Goal: Task Accomplishment & Management: Use online tool/utility

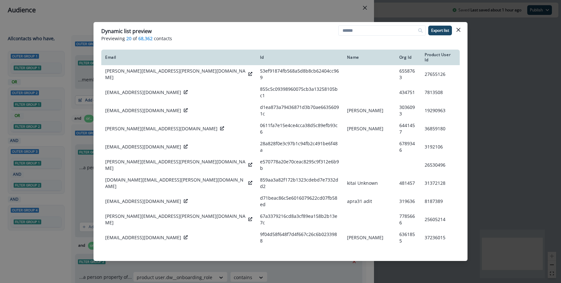
click at [241, 15] on div "Dynamic list preview Previewing 20 of 68,362 contacts Export list Email Id Name…" at bounding box center [280, 141] width 561 height 283
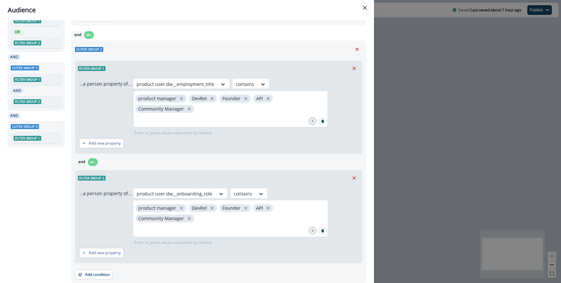
scroll to position [105, 0]
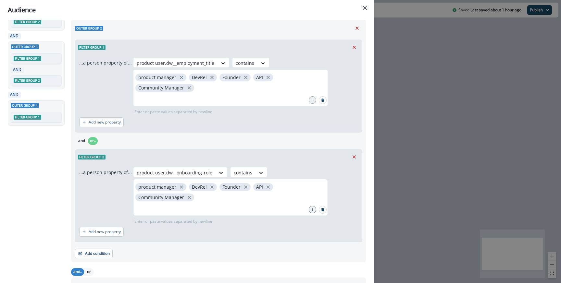
click at [205, 198] on div "product manager DevRel Founder API Community Manager" at bounding box center [230, 197] width 195 height 37
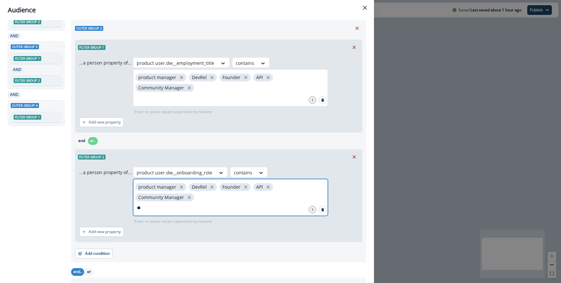
type input "***"
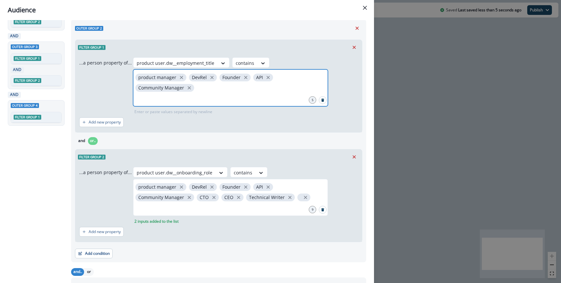
click at [235, 93] on input "text" at bounding box center [230, 98] width 193 height 13
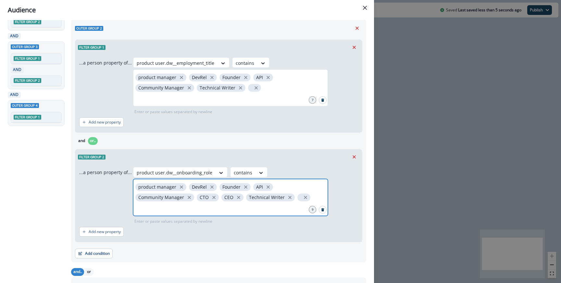
click at [211, 210] on input "text" at bounding box center [230, 208] width 193 height 13
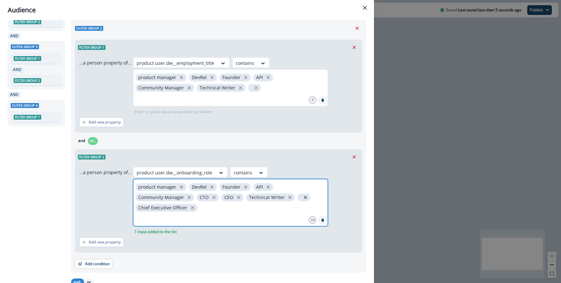
click at [304, 198] on icon "close" at bounding box center [305, 197] width 3 height 3
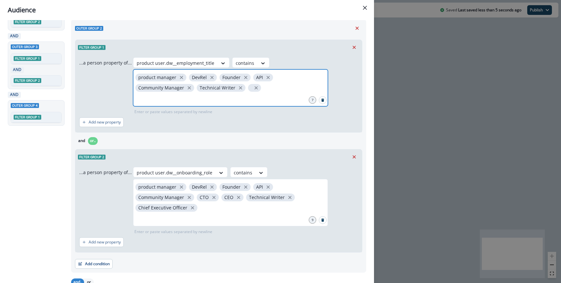
click at [233, 94] on input "text" at bounding box center [230, 98] width 193 height 13
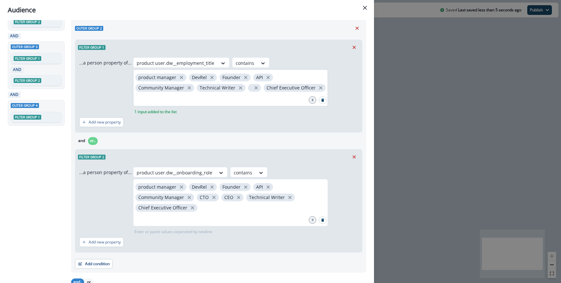
click at [248, 86] on span at bounding box center [254, 88] width 13 height 8
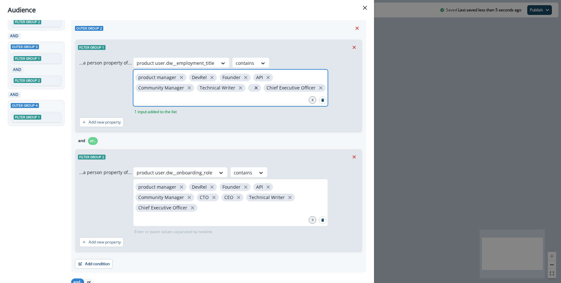
click at [254, 88] on icon "close" at bounding box center [255, 87] width 3 height 3
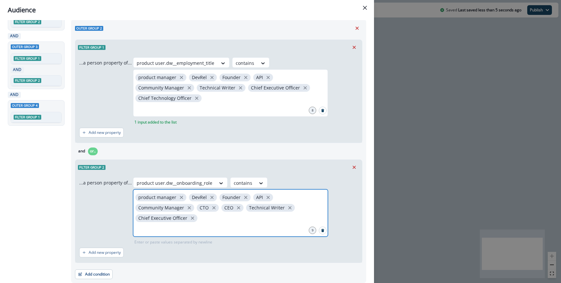
click at [217, 225] on input "text" at bounding box center [230, 228] width 193 height 13
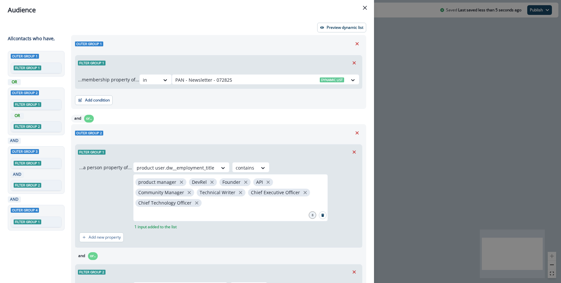
click at [339, 37] on div "Outer group 1 Filter group 1 ...membership property of... in PAN - Newsletter -…" at bounding box center [218, 72] width 295 height 74
click at [338, 29] on p "Preview dynamic list" at bounding box center [345, 27] width 37 height 5
